Goal: Transaction & Acquisition: Purchase product/service

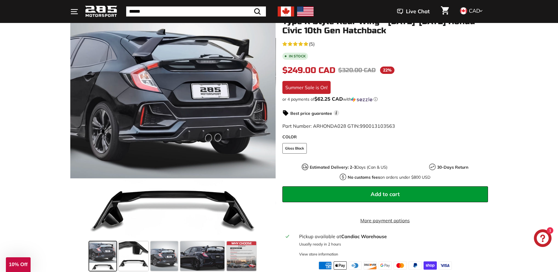
scroll to position [88, 0]
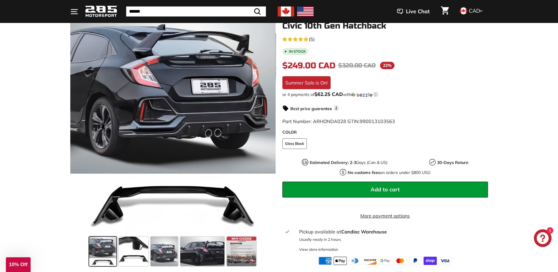
click at [364, 187] on button "Add to cart" at bounding box center [385, 190] width 206 height 16
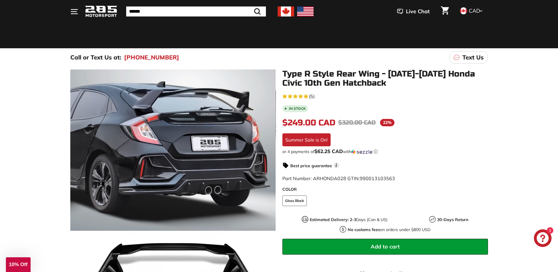
scroll to position [29, 0]
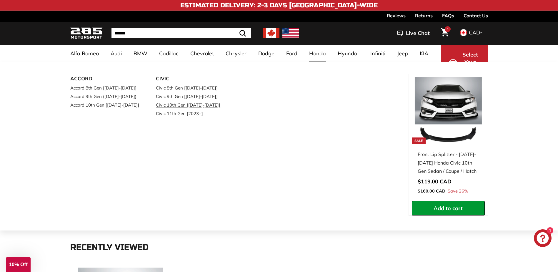
click at [191, 104] on link "Civic 10th Gen [[DATE]-[DATE]]" at bounding box center [190, 105] width 69 height 9
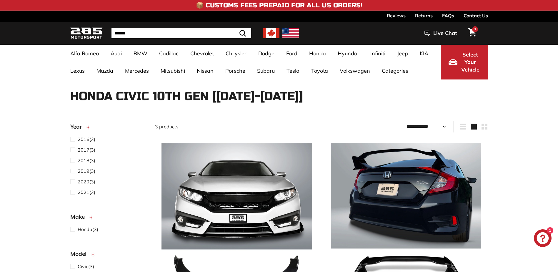
select select "**********"
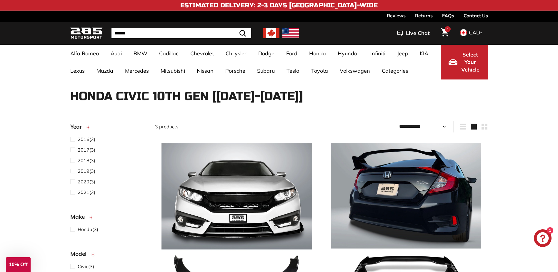
click at [87, 39] on img at bounding box center [86, 33] width 32 height 14
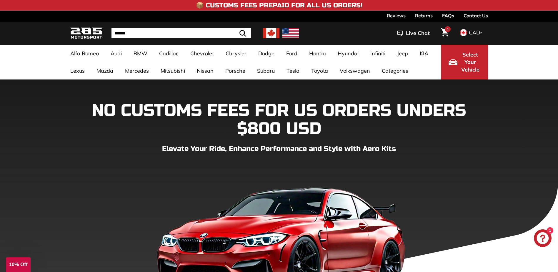
click at [445, 29] on icon "Cart" at bounding box center [445, 32] width 8 height 8
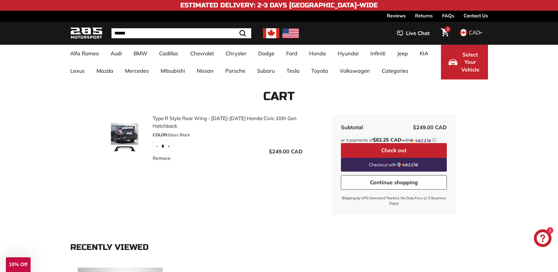
click at [175, 117] on link "Type R Style Rear Wing - [DATE]-[DATE] Honda Civic 10th Gen Hatchback" at bounding box center [228, 121] width 150 height 15
